Goal: Find specific page/section: Find specific page/section

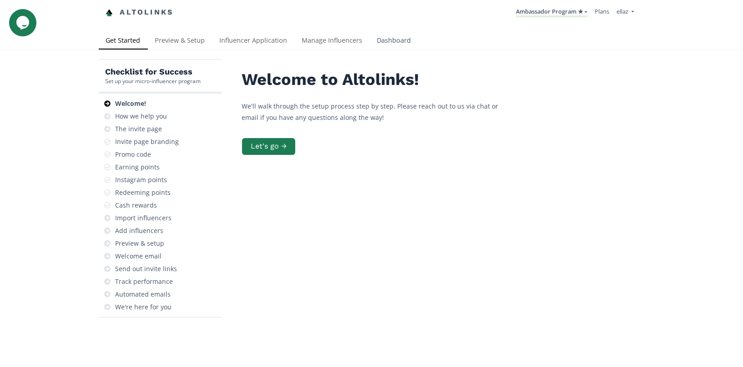
click at [383, 41] on link "Dashboard" at bounding box center [394, 41] width 49 height 18
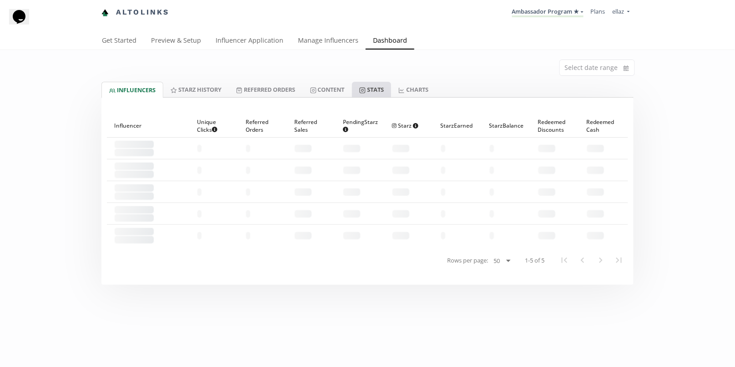
click at [374, 90] on link "Stats" at bounding box center [371, 89] width 39 height 15
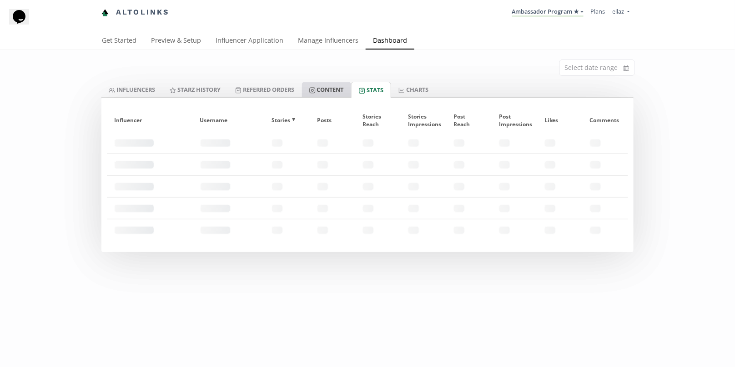
click at [338, 93] on link "Content" at bounding box center [326, 89] width 49 height 15
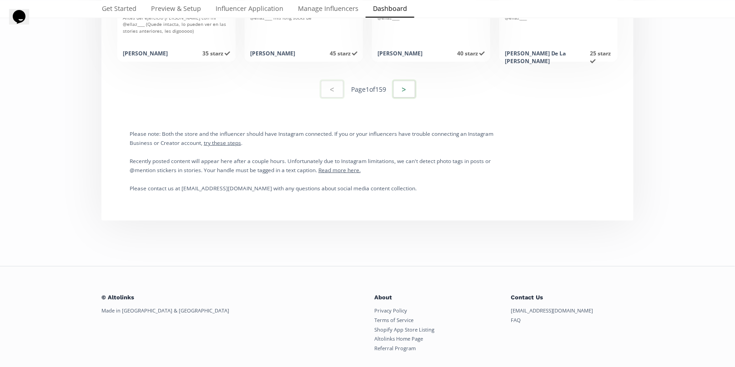
click at [414, 85] on button ">" at bounding box center [404, 90] width 25 height 20
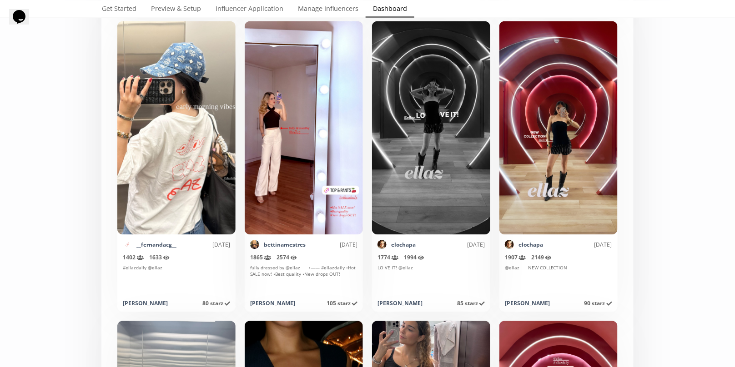
scroll to position [525, 0]
